Goal: Task Accomplishment & Management: Complete application form

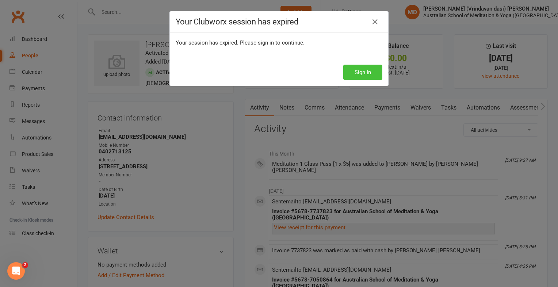
click at [356, 71] on button "Sign In" at bounding box center [363, 72] width 39 height 15
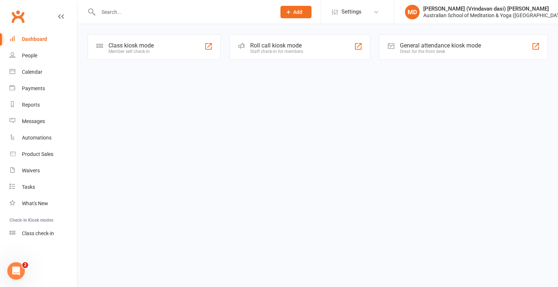
click at [128, 14] on input "text" at bounding box center [183, 12] width 175 height 10
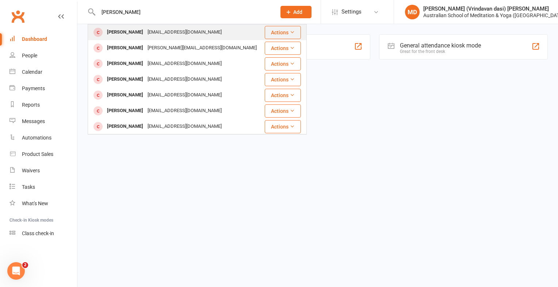
type input "[PERSON_NAME]"
click at [133, 36] on div "[PERSON_NAME]" at bounding box center [125, 32] width 41 height 11
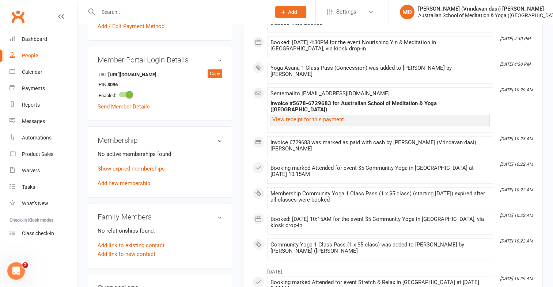
scroll to position [256, 0]
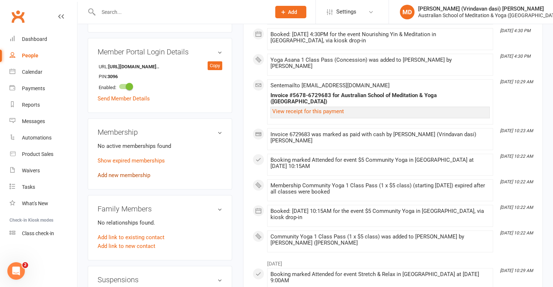
click at [140, 178] on link "Add new membership" at bounding box center [124, 175] width 53 height 7
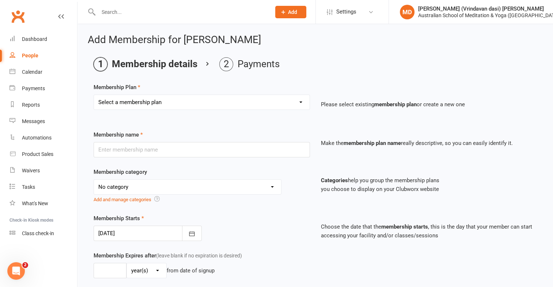
click at [301, 105] on select "Select a membership plan First Time Intro Offer (1 month Unlimited Meditation &…" at bounding box center [202, 102] width 216 height 15
select select "5"
click at [94, 95] on select "Select a membership plan First Time Intro Offer (1 month Unlimited Meditation &…" at bounding box center [202, 102] width 216 height 15
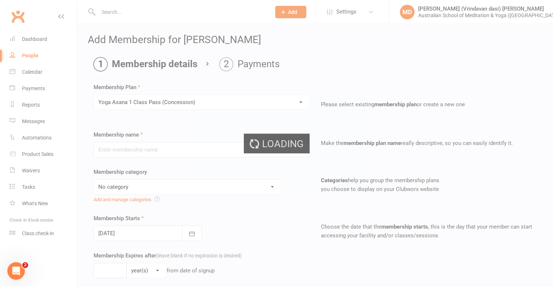
type input "Yoga Asana 1 Class Pass (Concession)"
select select "4"
type input "3"
select select "2"
type input "1"
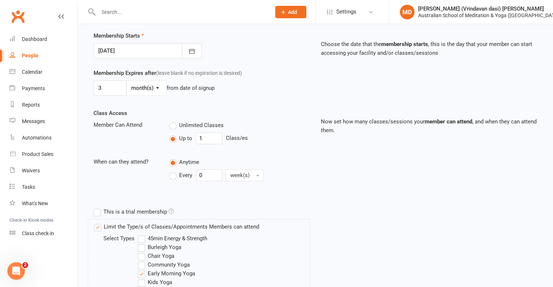
scroll to position [373, 0]
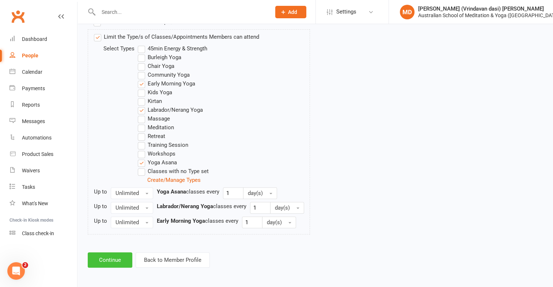
click at [96, 258] on button "Continue" at bounding box center [110, 260] width 45 height 15
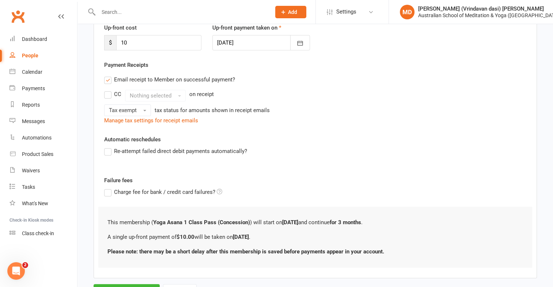
scroll to position [139, 0]
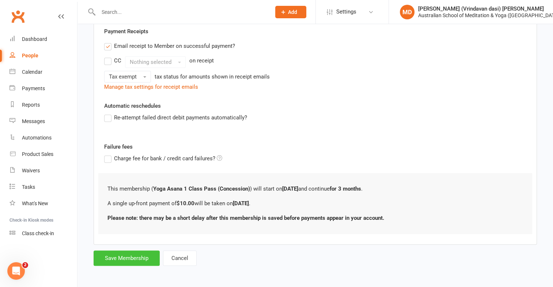
click at [123, 259] on button "Save Membership" at bounding box center [127, 258] width 66 height 15
